Goal: Task Accomplishment & Management: Use online tool/utility

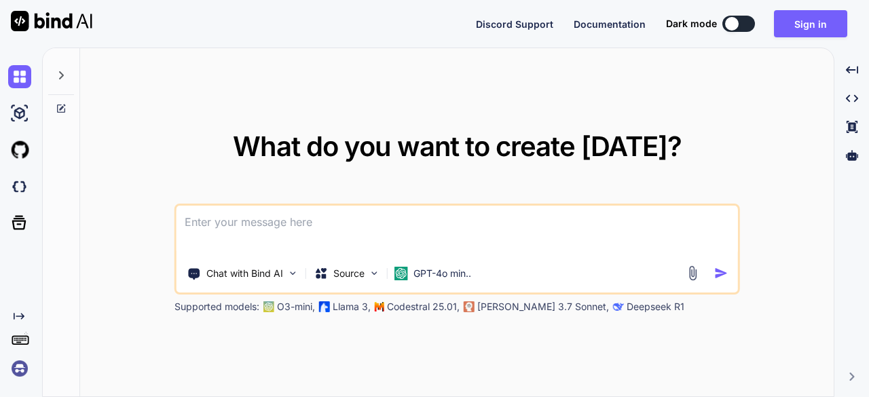
click at [482, 219] on textarea at bounding box center [458, 231] width 562 height 50
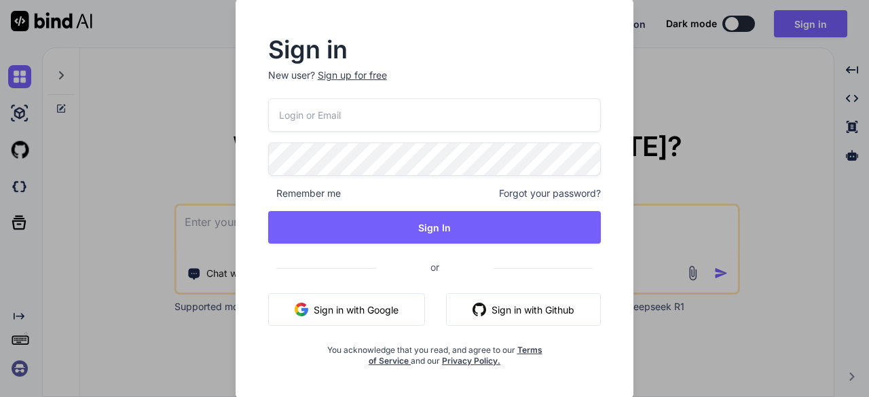
click at [319, 304] on button "Sign in with Google" at bounding box center [346, 309] width 157 height 33
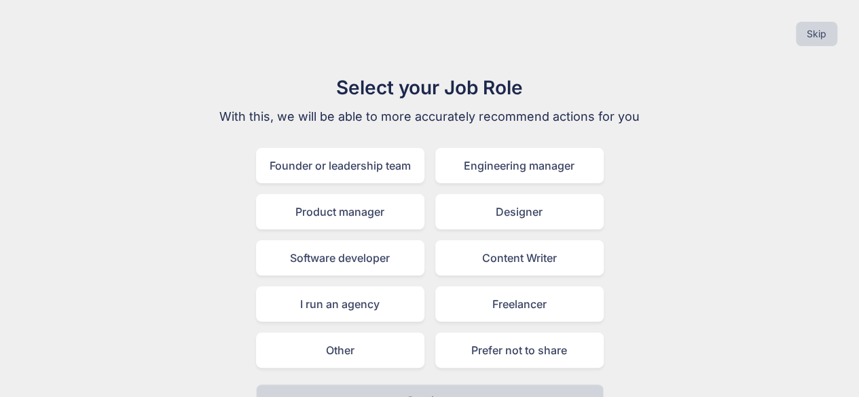
scroll to position [30, 0]
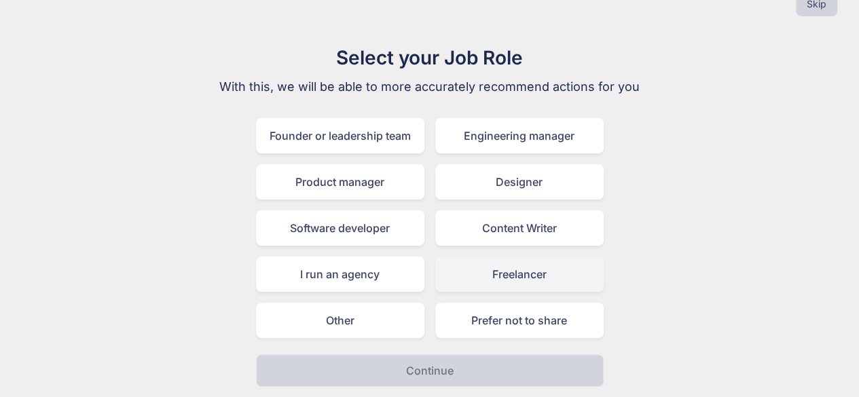
click at [497, 276] on div "Freelancer" at bounding box center [519, 274] width 168 height 35
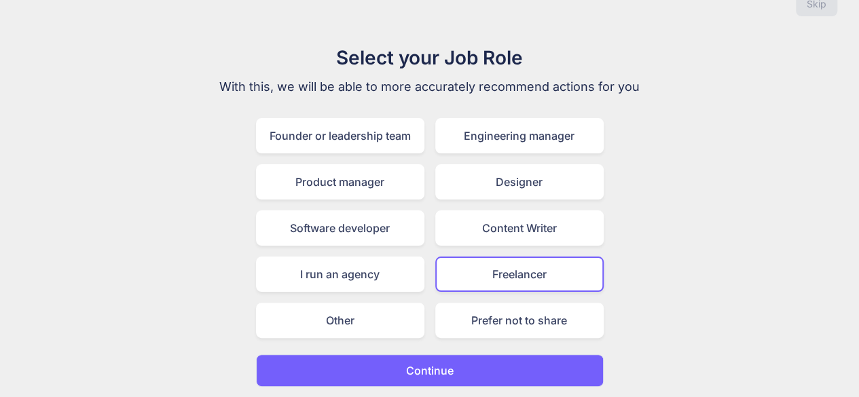
click at [318, 376] on button "Continue" at bounding box center [430, 371] width 348 height 33
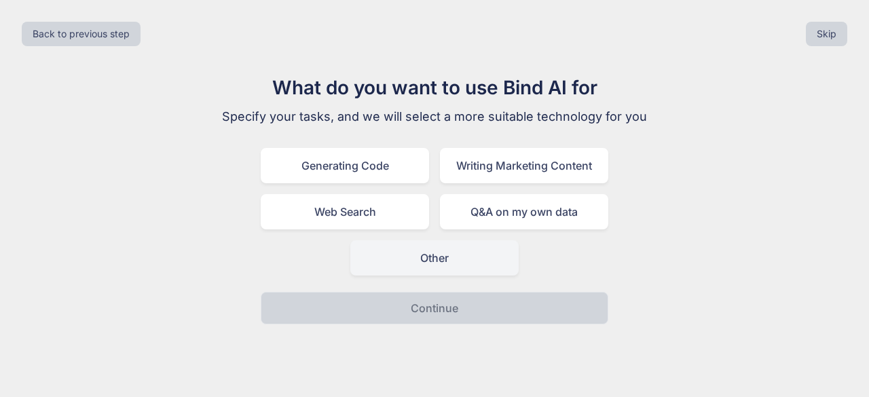
click at [409, 242] on div "Other" at bounding box center [434, 257] width 168 height 35
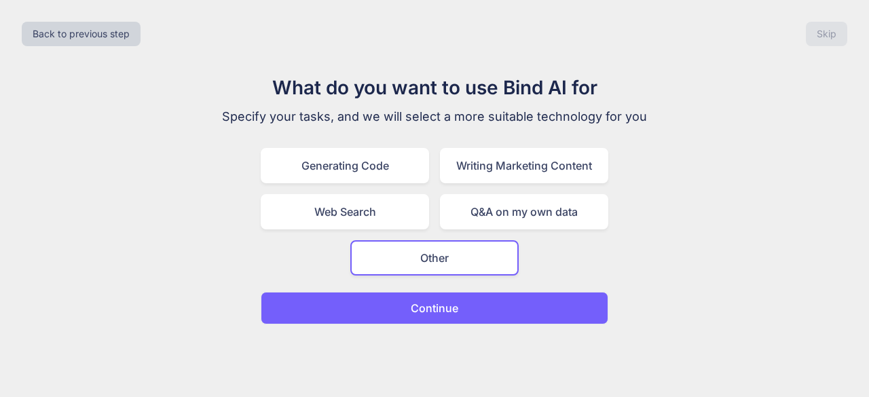
click at [367, 312] on button "Continue" at bounding box center [435, 308] width 348 height 33
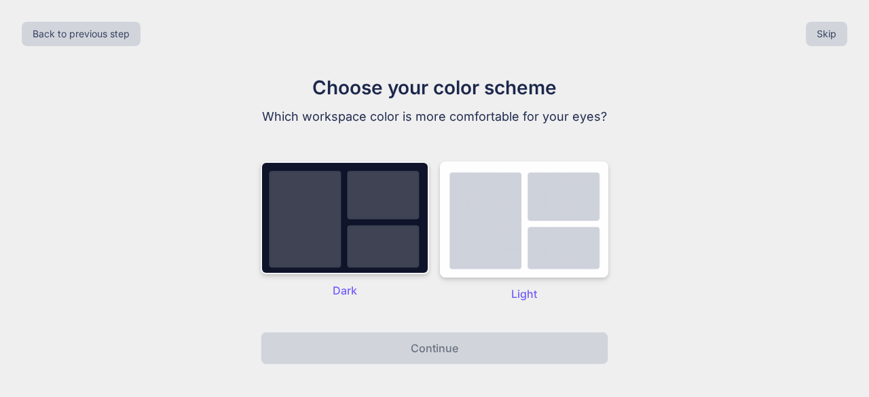
click at [326, 238] on img at bounding box center [345, 218] width 168 height 113
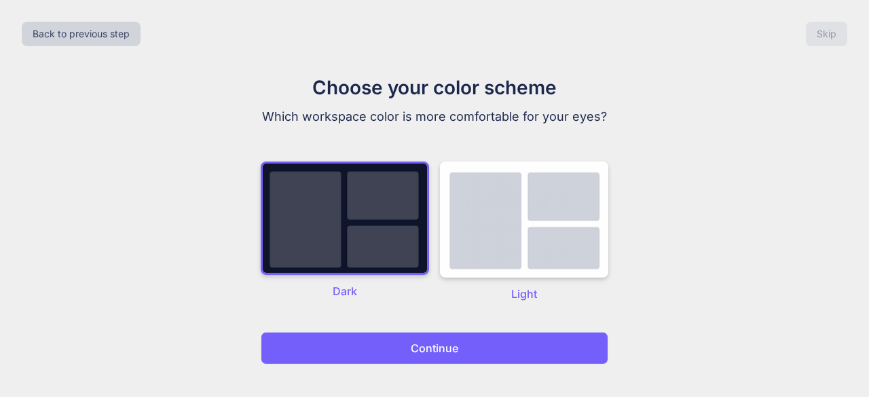
click at [368, 344] on button "Continue" at bounding box center [435, 348] width 348 height 33
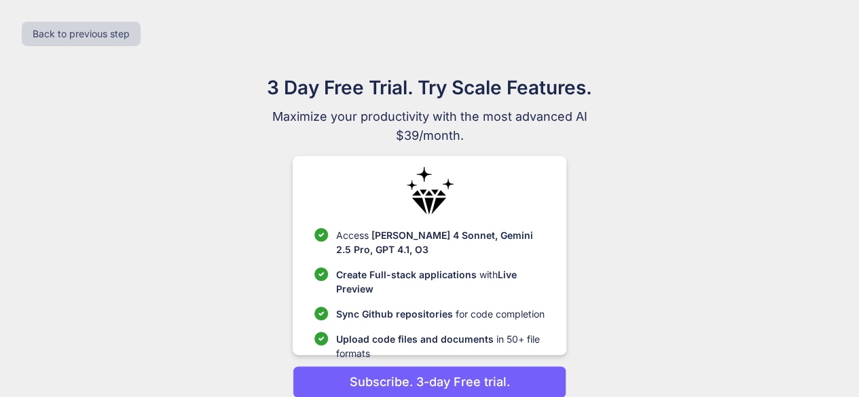
scroll to position [58, 0]
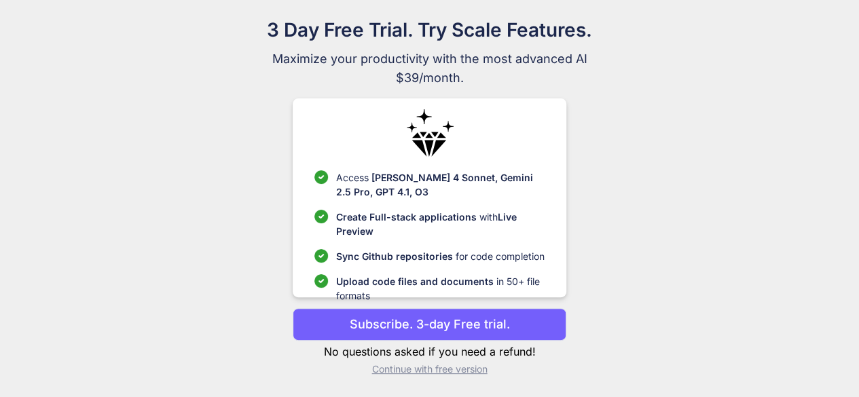
click at [395, 369] on p "Continue with free version" at bounding box center [430, 370] width 274 height 14
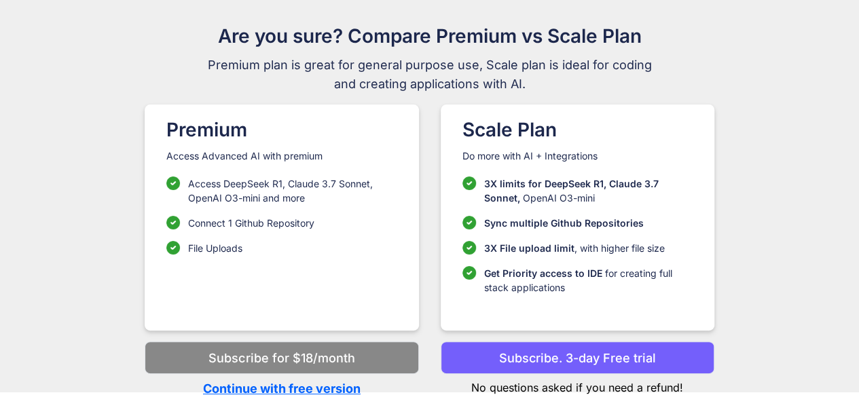
click at [530, 361] on p "Subscribe. 3-day Free trial" at bounding box center [577, 358] width 157 height 18
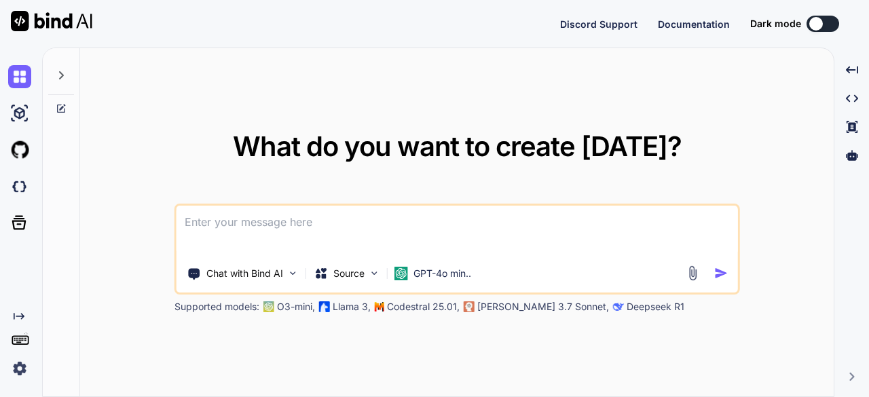
click at [215, 225] on textarea at bounding box center [458, 231] width 562 height 50
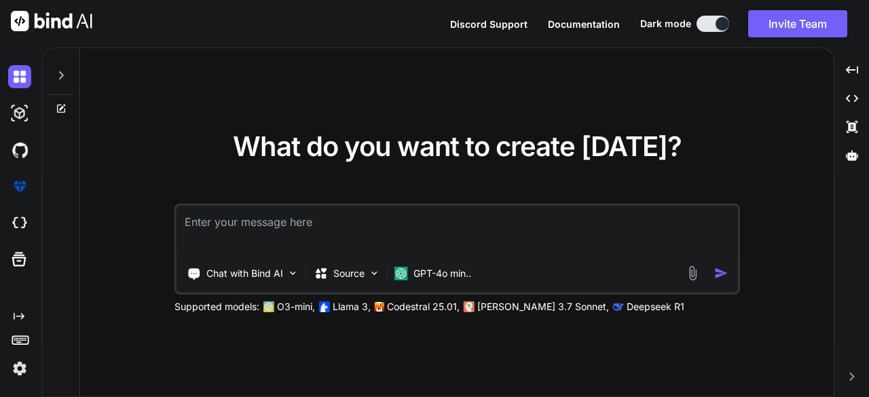
type textarea "x"
type textarea "Create an app where my construction crew can take pictures and video tag and or…"
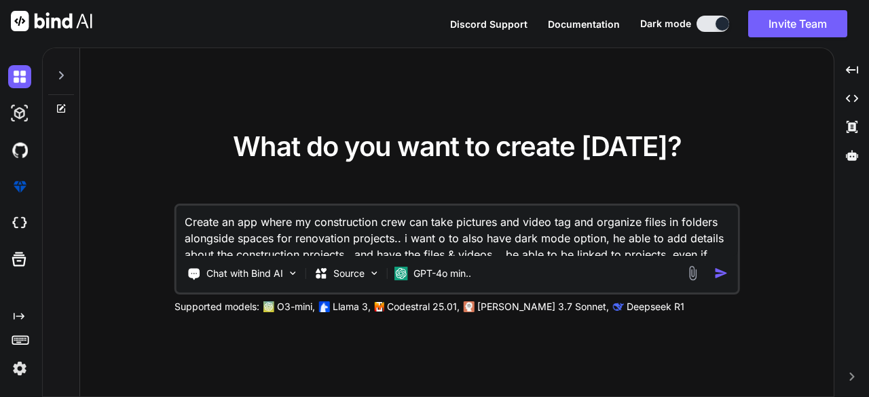
type textarea "x"
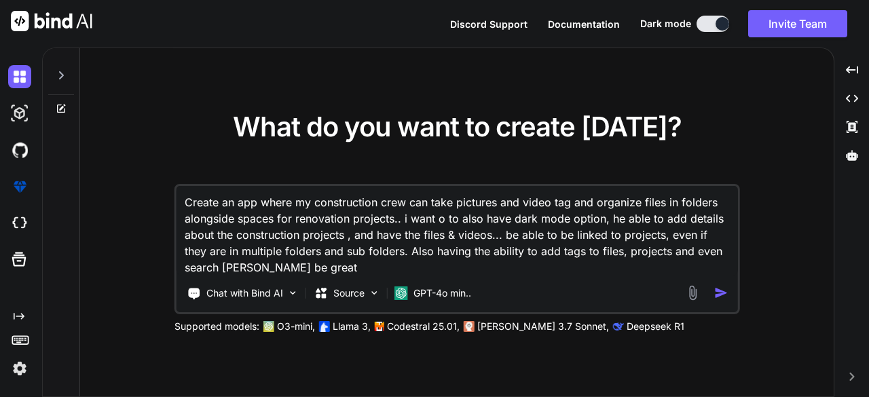
type textarea "Create an app where my construction crew can take pictures and video tag and or…"
click at [723, 300] on img "button" at bounding box center [721, 293] width 14 height 14
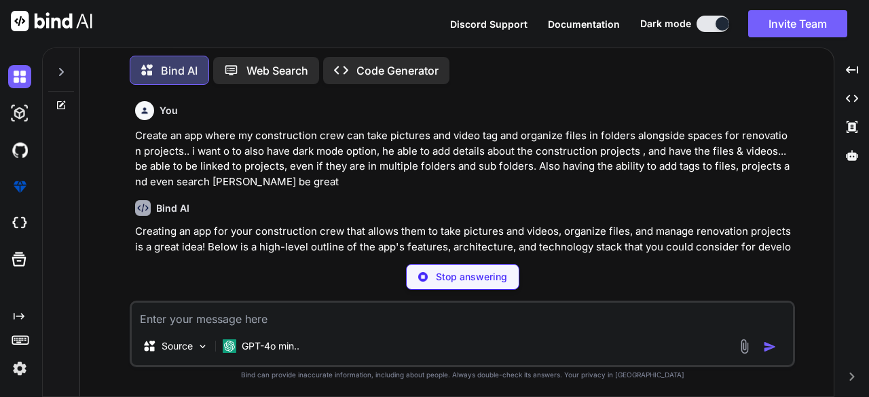
scroll to position [163, 0]
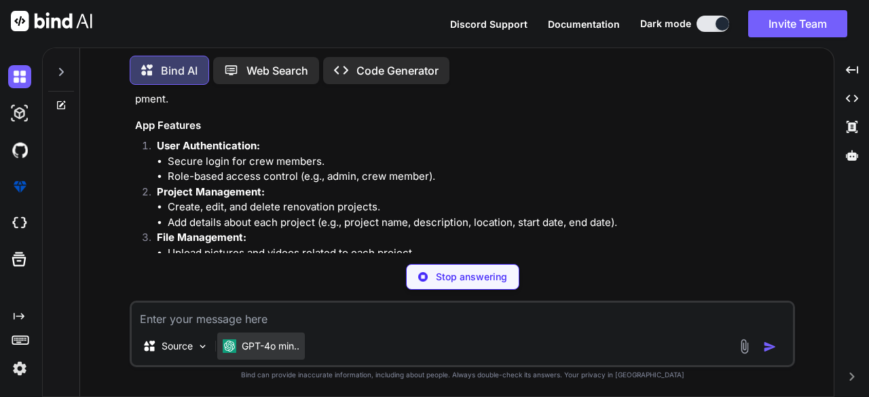
click at [290, 346] on p "GPT-4o min.." at bounding box center [271, 347] width 58 height 14
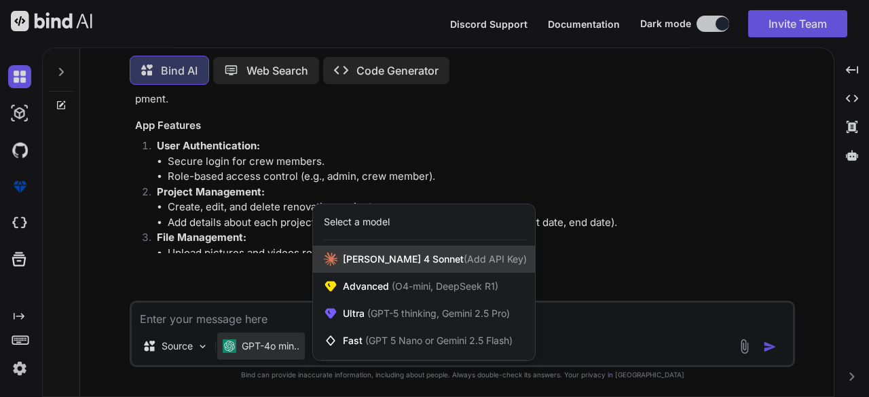
click at [369, 264] on span "Claude 4 Sonnet (Add API Key)" at bounding box center [435, 260] width 184 height 14
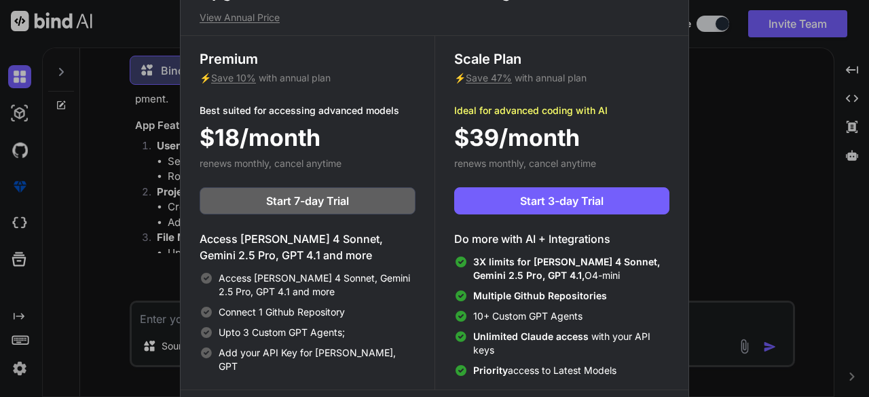
click at [738, 141] on div "Upgrade to access Advanced AI & Integrations View Annual Price Premium ⚡ Save 1…" at bounding box center [434, 198] width 869 height 397
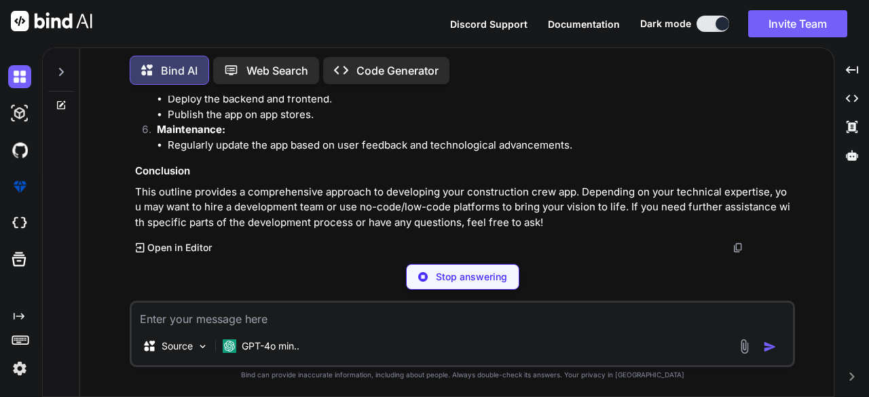
scroll to position [1020, 0]
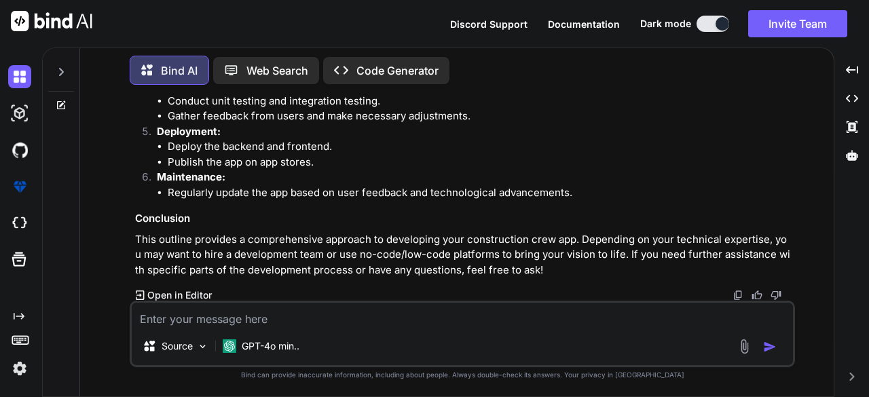
click at [526, 325] on textarea at bounding box center [463, 315] width 662 height 24
type textarea "x"
type textarea "o"
type textarea "x"
type textarea "ok"
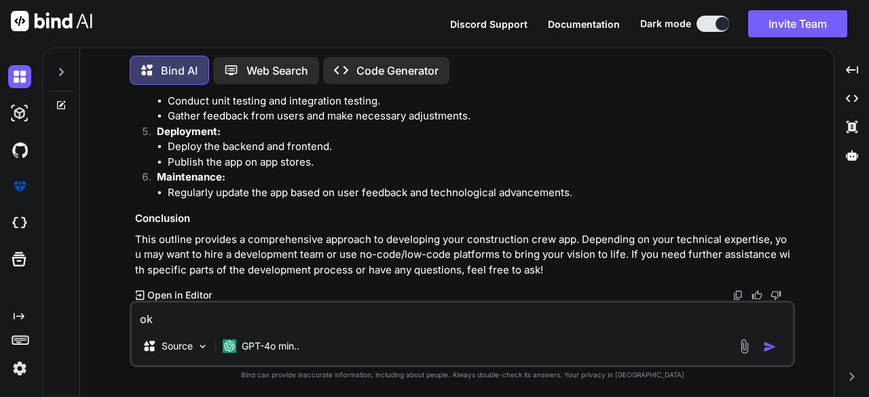
type textarea "x"
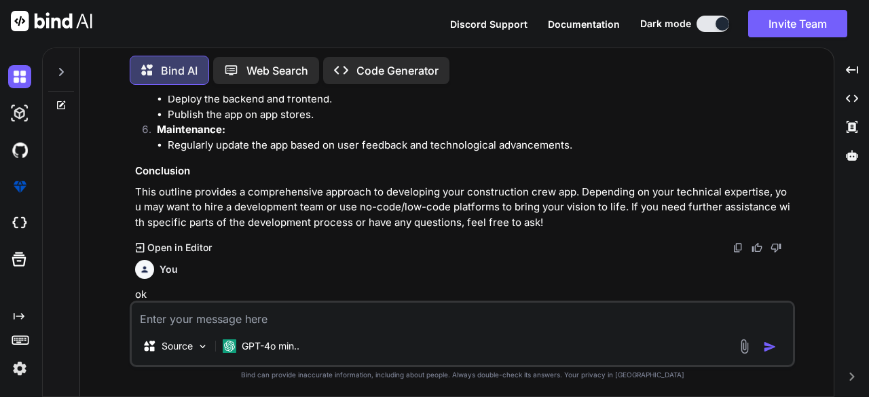
scroll to position [994, 0]
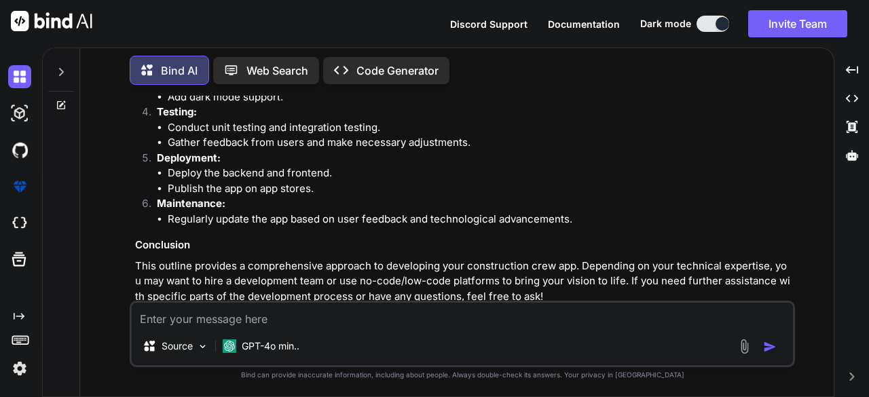
click at [376, 67] on p "Code Generator" at bounding box center [398, 70] width 82 height 16
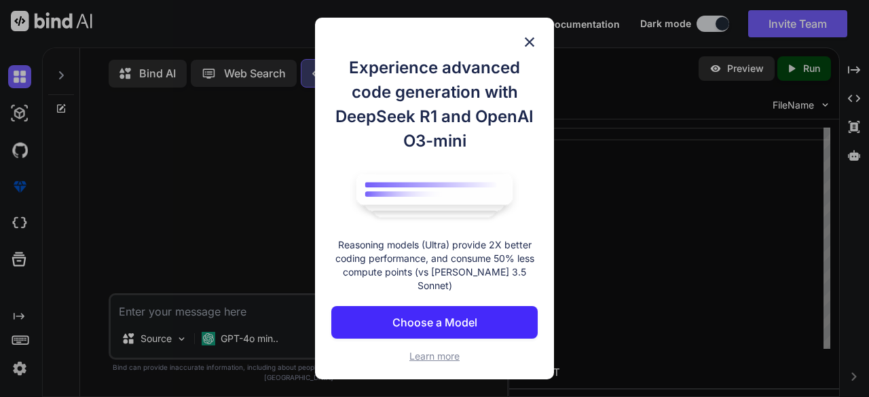
click at [488, 319] on button "Choose a Model" at bounding box center [434, 322] width 206 height 33
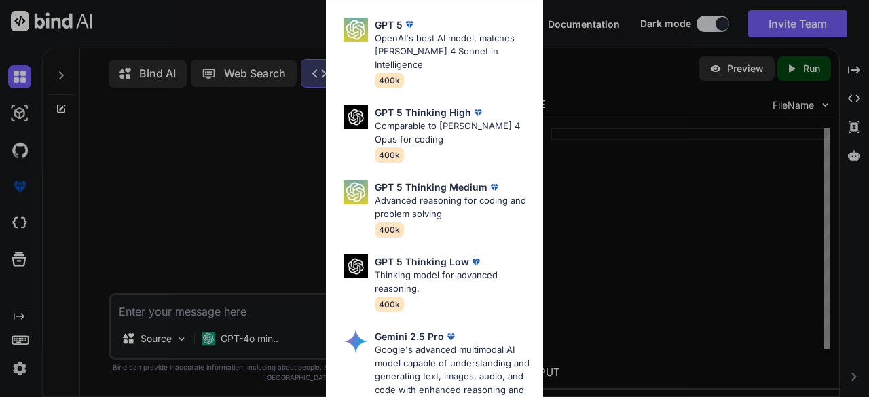
click at [630, 173] on div "Ultra Models GPT 5 OpenAI's best AI model, matches Claude 4 Sonnet in Intellige…" at bounding box center [434, 198] width 869 height 397
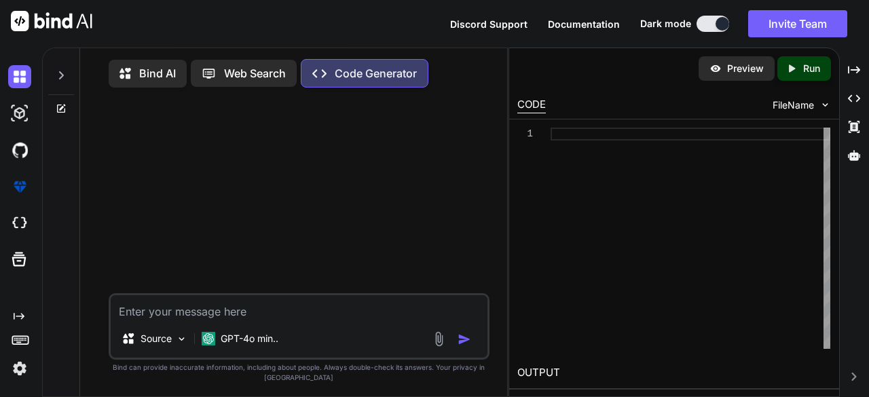
click at [12, 371] on img at bounding box center [19, 368] width 23 height 23
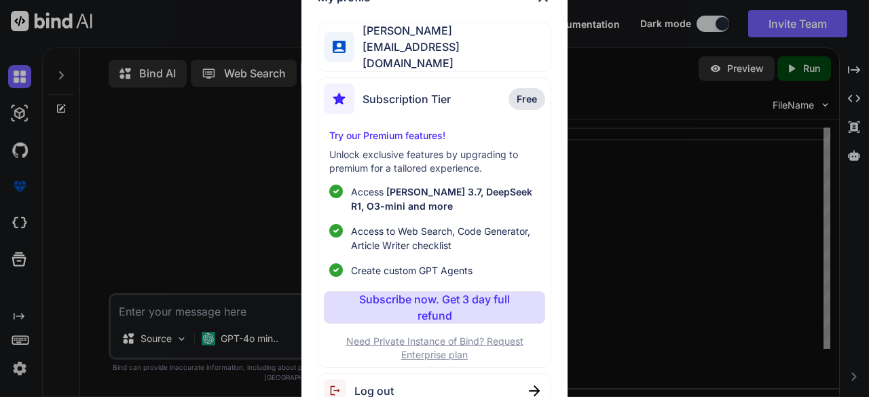
click at [376, 310] on p "Subscribe now. Get 3 day full refund" at bounding box center [434, 307] width 168 height 33
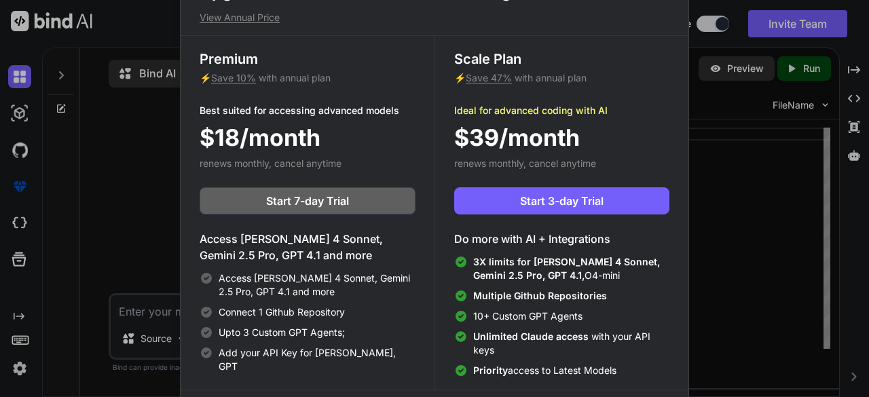
click at [742, 243] on div "Upgrade to access Advanced AI & Integrations View Annual Price Premium ⚡ Save 1…" at bounding box center [434, 198] width 869 height 397
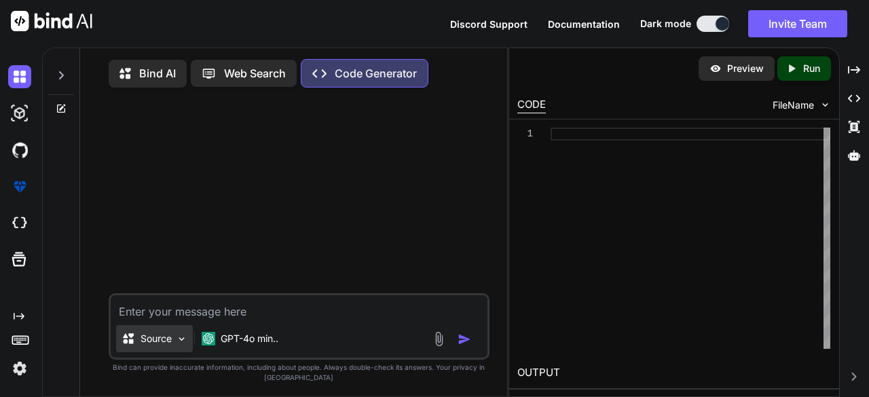
click at [160, 344] on p "Source" at bounding box center [156, 339] width 31 height 14
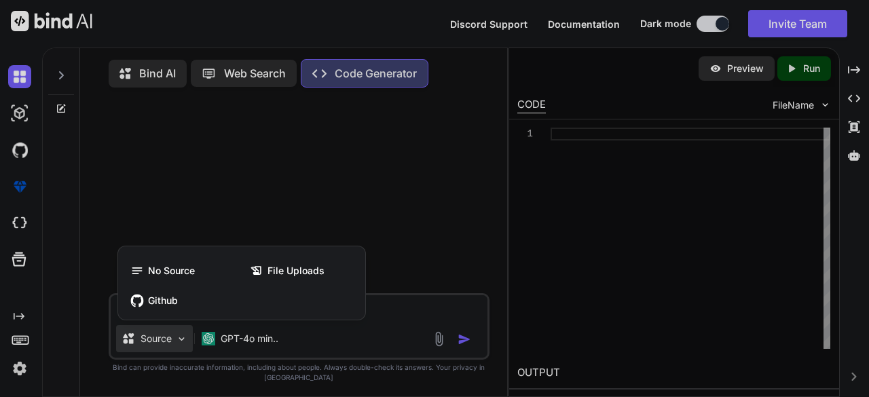
click at [459, 195] on div at bounding box center [434, 198] width 869 height 397
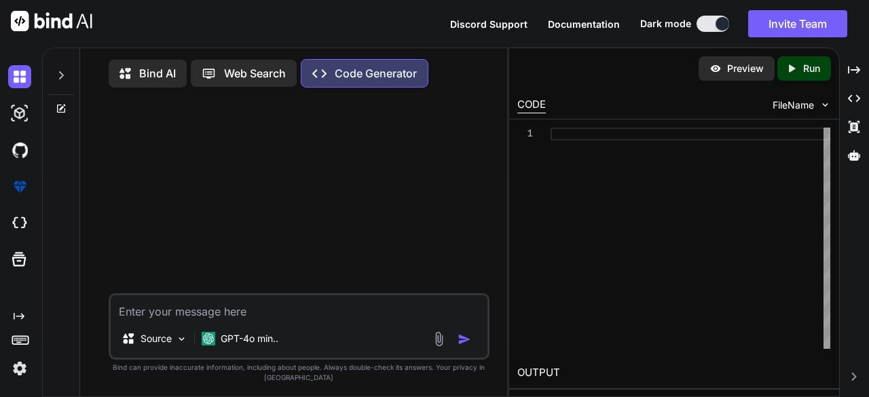
click at [153, 69] on p "Bind AI" at bounding box center [157, 73] width 37 height 16
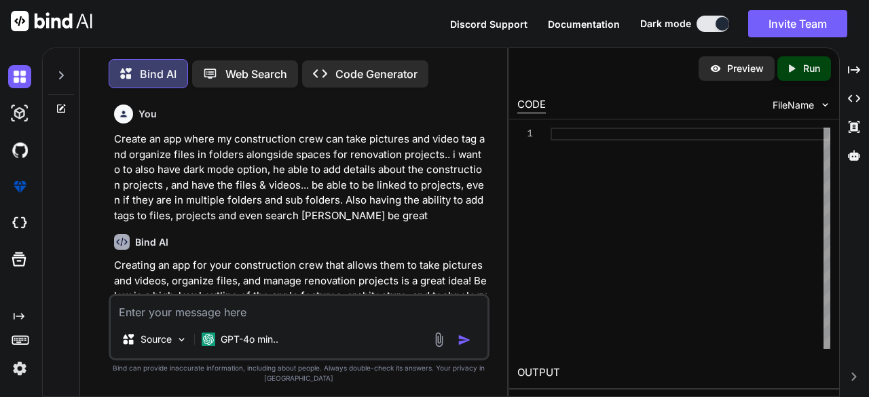
scroll to position [5, 0]
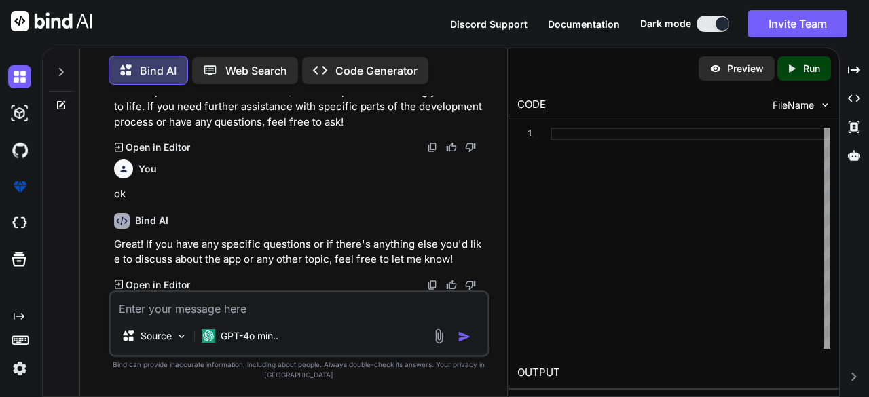
click at [350, 67] on p "Code Generator" at bounding box center [377, 70] width 82 height 16
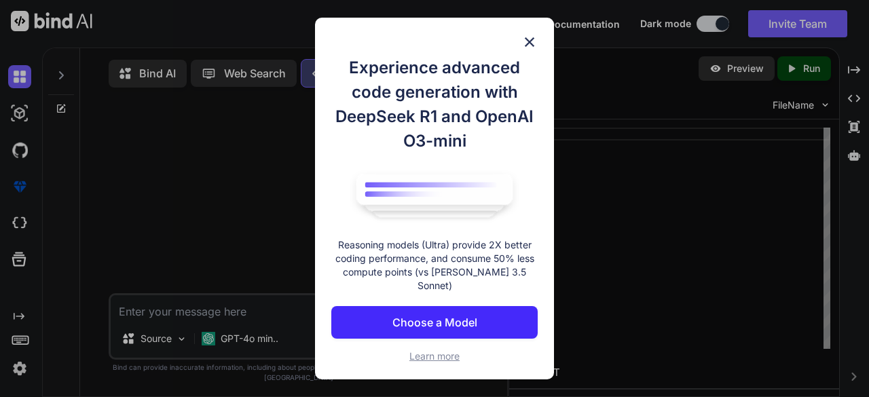
click at [534, 47] on img at bounding box center [530, 42] width 16 height 16
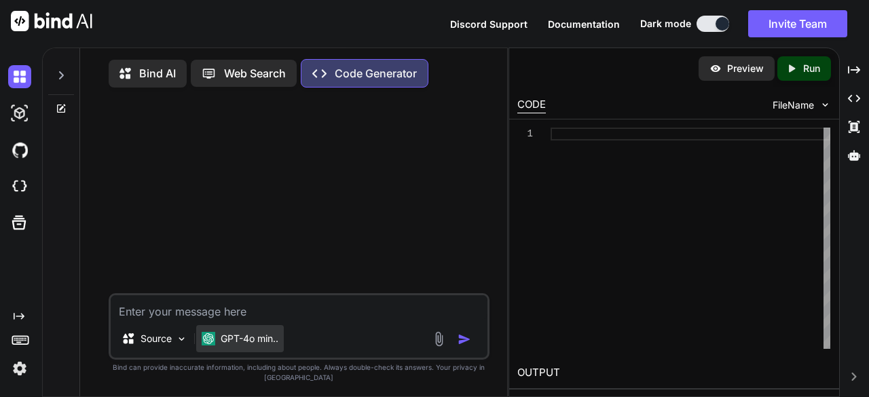
click at [270, 349] on div "GPT-4o min.." at bounding box center [240, 338] width 88 height 27
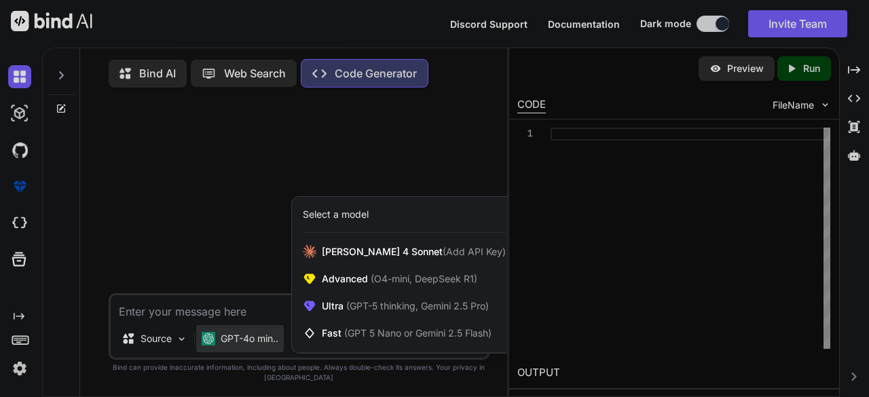
click at [223, 272] on div at bounding box center [434, 198] width 869 height 397
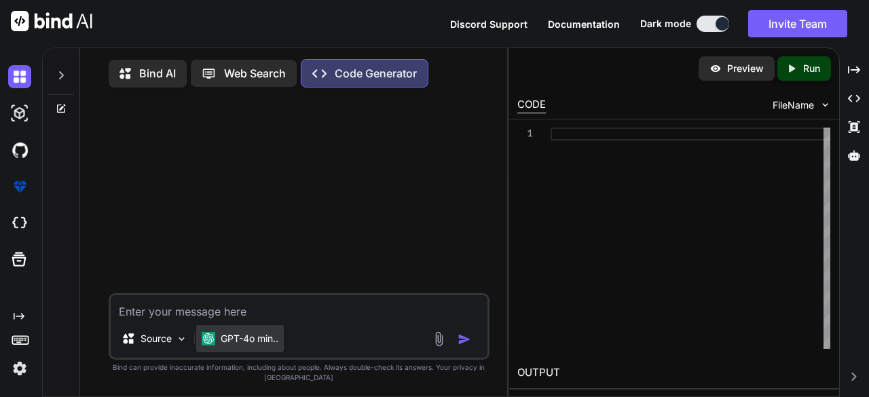
click at [234, 328] on div "GPT-4o min.." at bounding box center [240, 338] width 88 height 27
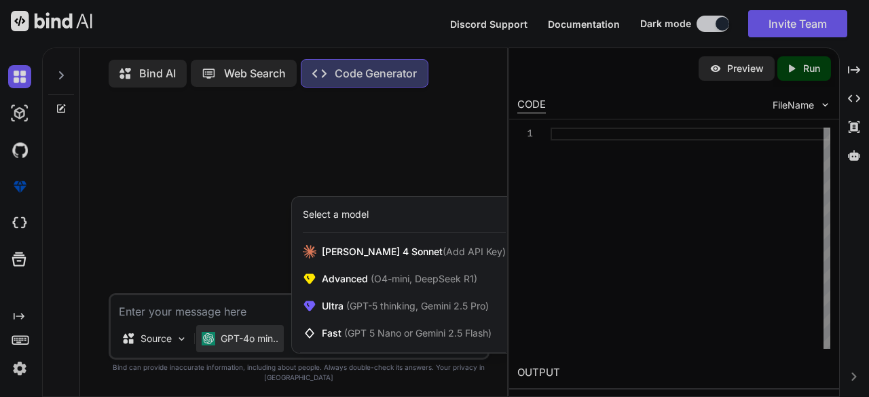
click at [246, 312] on div at bounding box center [434, 198] width 869 height 397
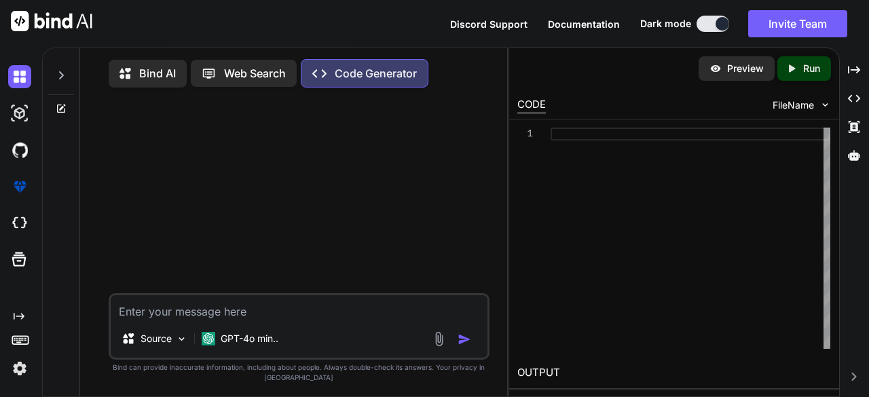
click at [246, 312] on textarea at bounding box center [300, 307] width 378 height 24
click at [37, 26] on img at bounding box center [52, 21] width 82 height 20
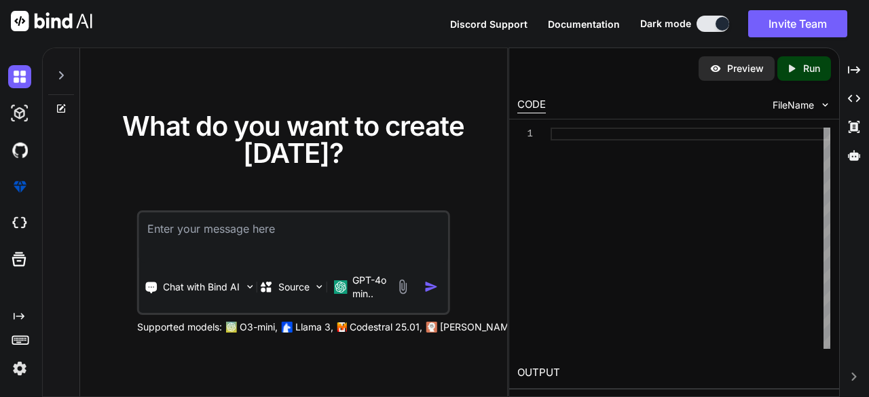
type textarea "x"
click at [22, 367] on img at bounding box center [19, 368] width 23 height 23
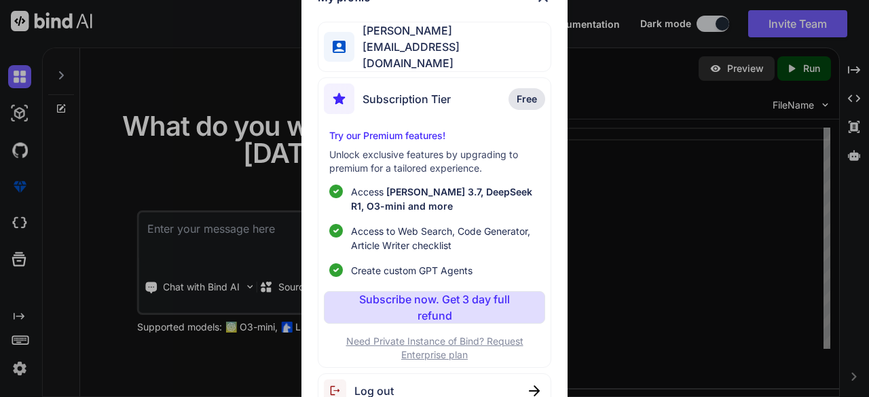
click at [397, 99] on span "Subscription Tier" at bounding box center [407, 99] width 88 height 16
click at [375, 52] on span "deyaniranunez123@gmail.com" at bounding box center [453, 55] width 196 height 33
